Goal: Task Accomplishment & Management: Manage account settings

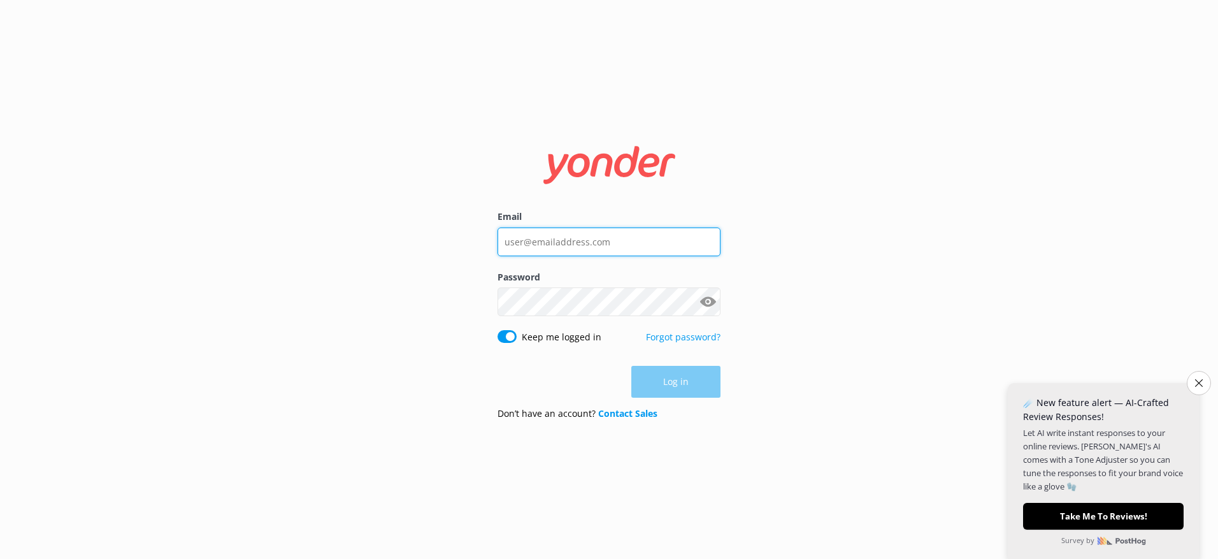
click at [570, 238] on input "Email" at bounding box center [609, 241] width 223 height 29
type input "[PERSON_NAME][EMAIL_ADDRESS][DOMAIN_NAME]"
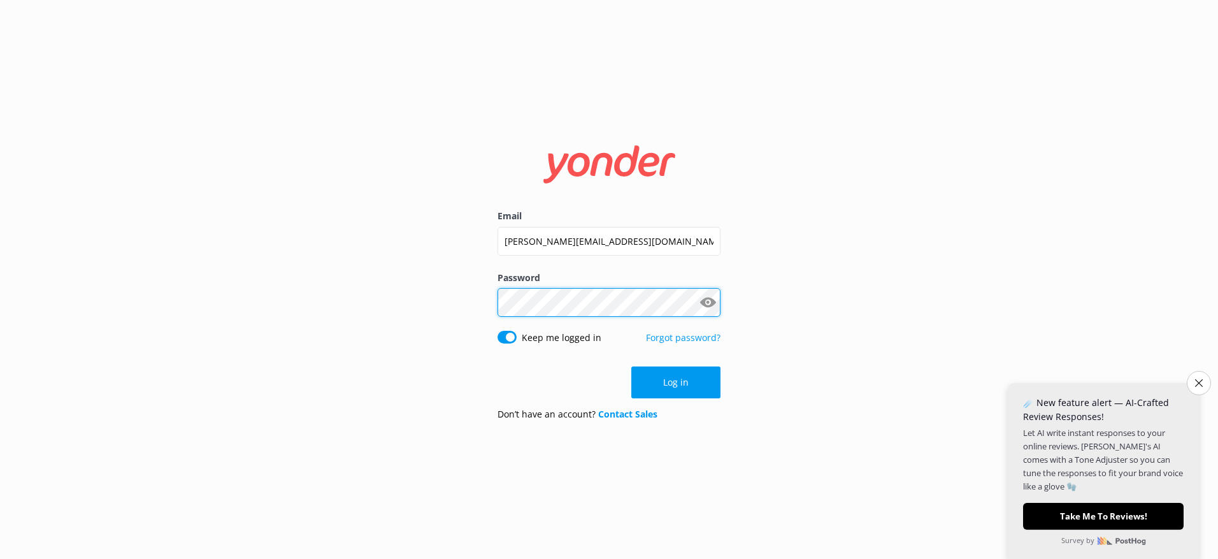
click button "Log in" at bounding box center [675, 382] width 89 height 32
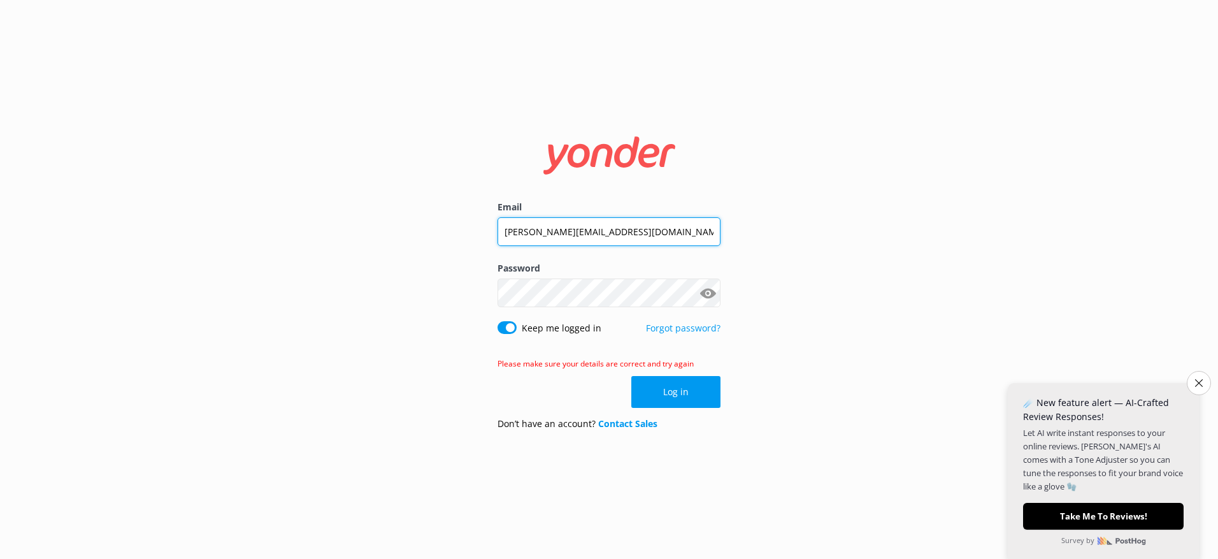
drag, startPoint x: 519, startPoint y: 231, endPoint x: 468, endPoint y: 231, distance: 51.0
click at [468, 231] on div "Email [PERSON_NAME][EMAIL_ADDRESS][DOMAIN_NAME] Password Show password Keep me …" at bounding box center [609, 279] width 1218 height 559
type input "[EMAIL_ADDRESS][DOMAIN_NAME]"
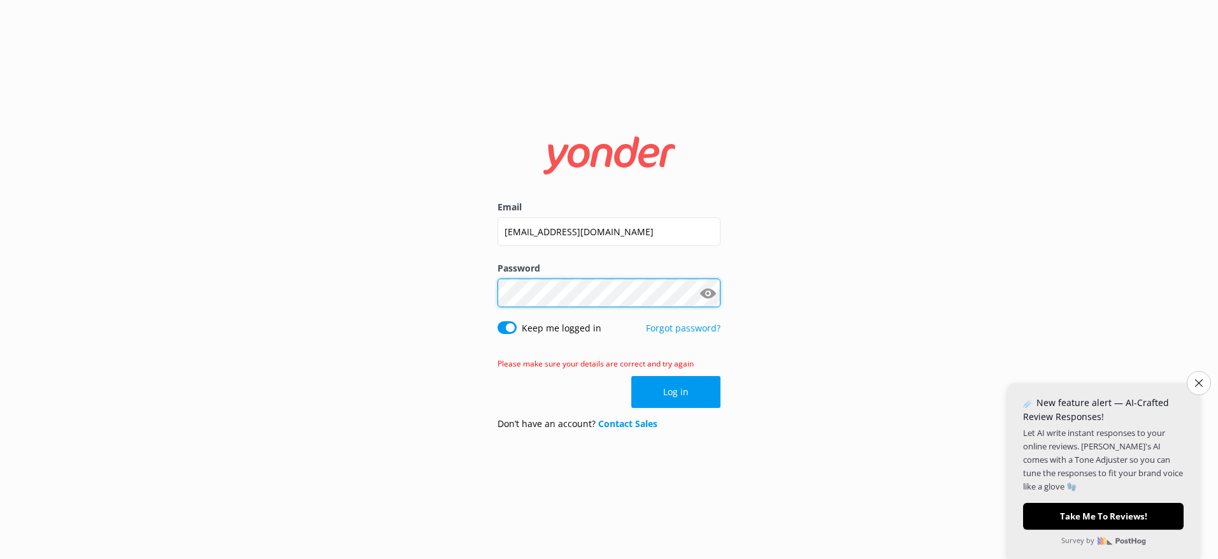
click button "Log in" at bounding box center [675, 392] width 89 height 32
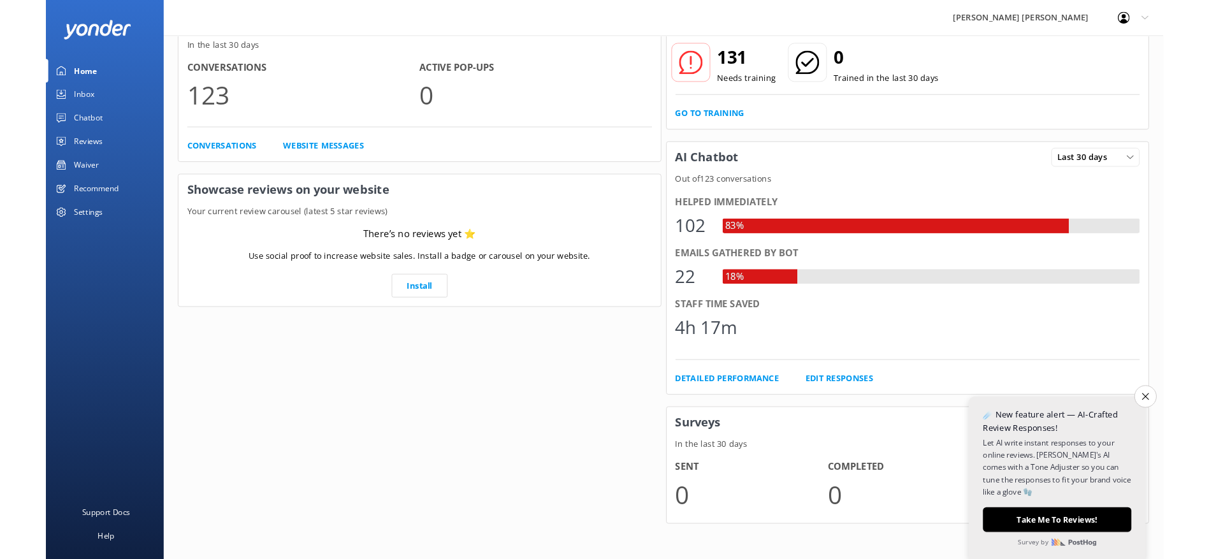
scroll to position [139, 0]
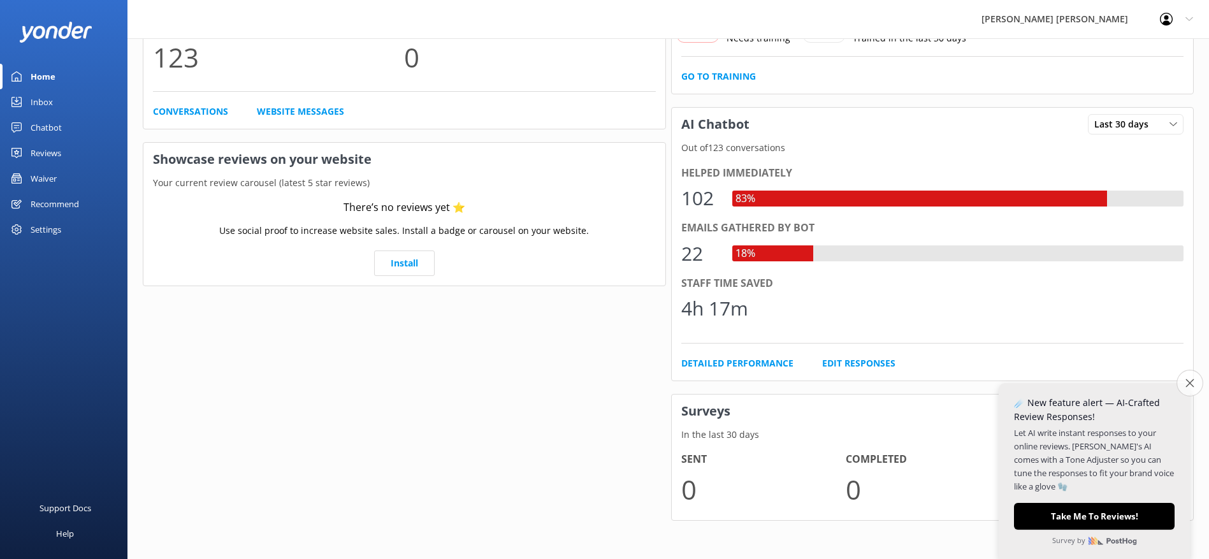
click at [1183, 382] on button "Close survey" at bounding box center [1189, 383] width 27 height 27
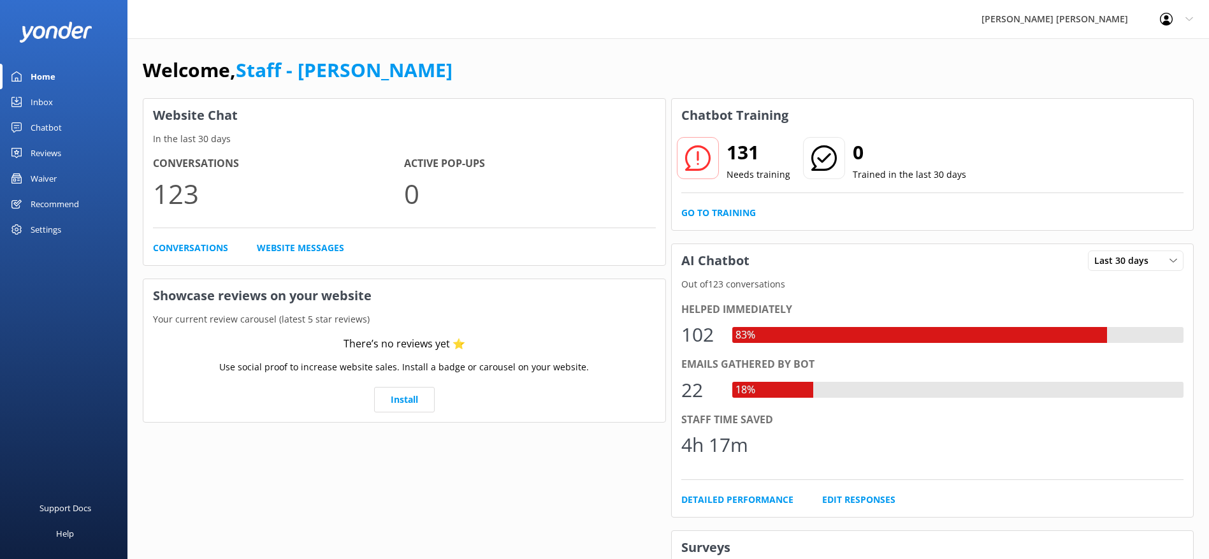
scroll to position [0, 0]
